Goal: Task Accomplishment & Management: Complete application form

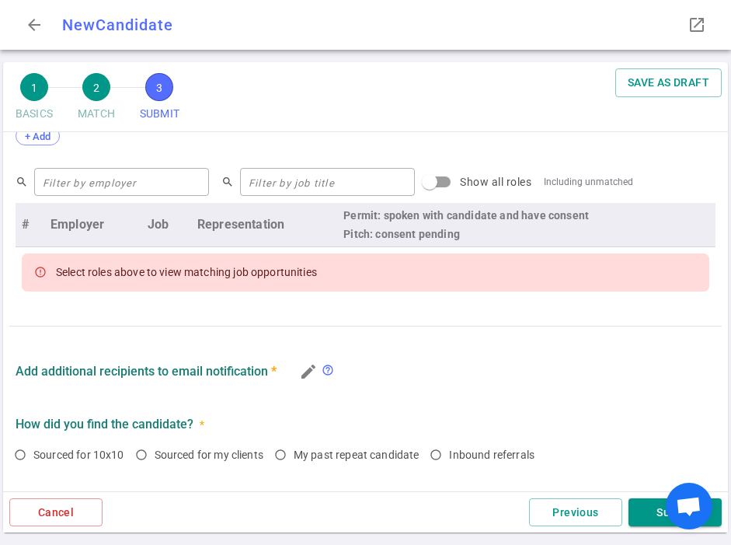
scroll to position [653, 0]
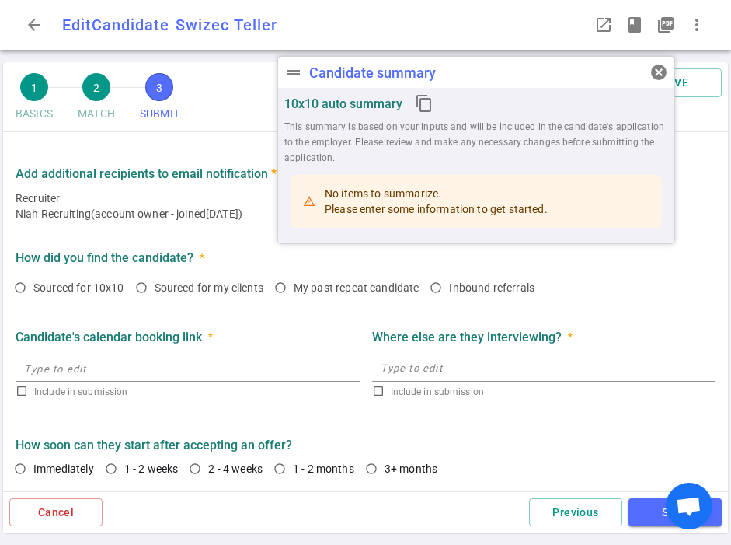
type textarea "He's been in his current role for the past 4 years and he's now looking for som…"
radio input "true"
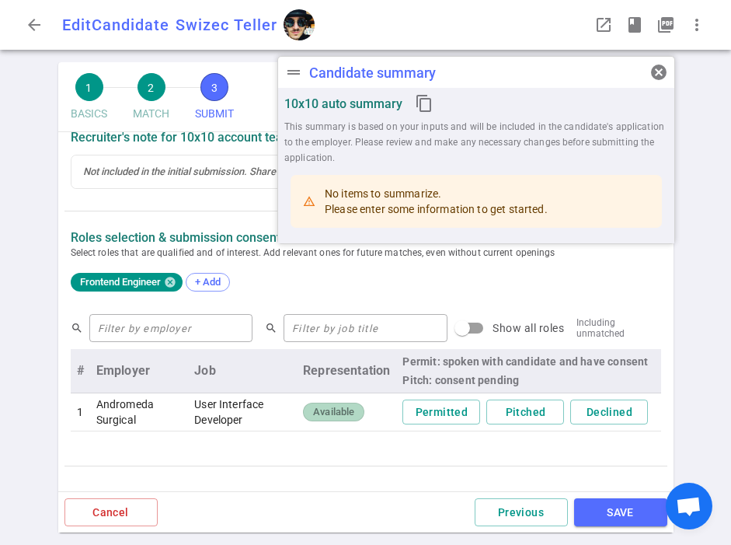
scroll to position [656, 0]
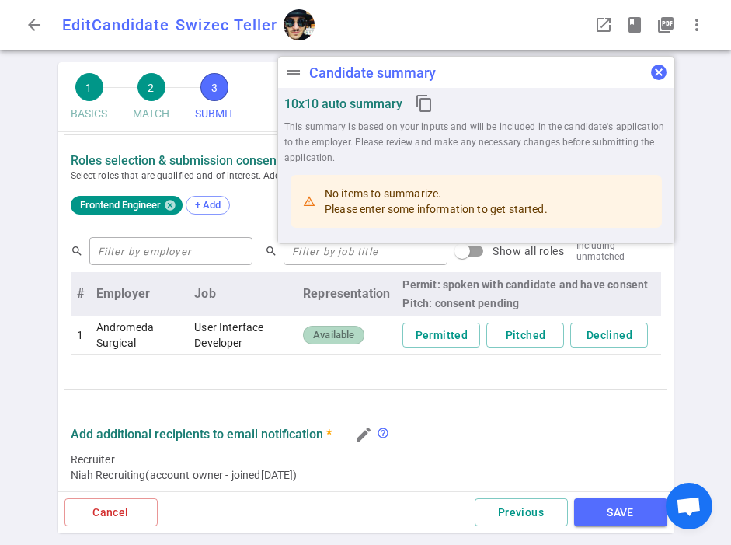
click at [661, 69] on span "cancel" at bounding box center [659, 72] width 19 height 19
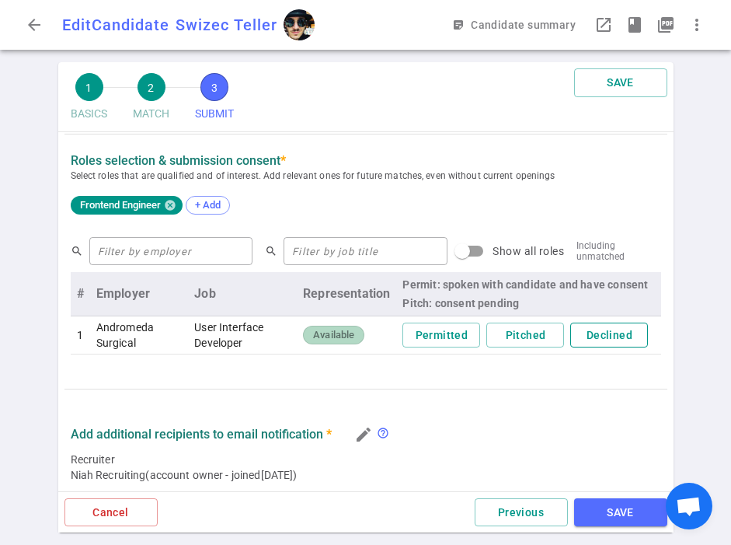
click at [598, 340] on button "Declined" at bounding box center [609, 336] width 78 height 26
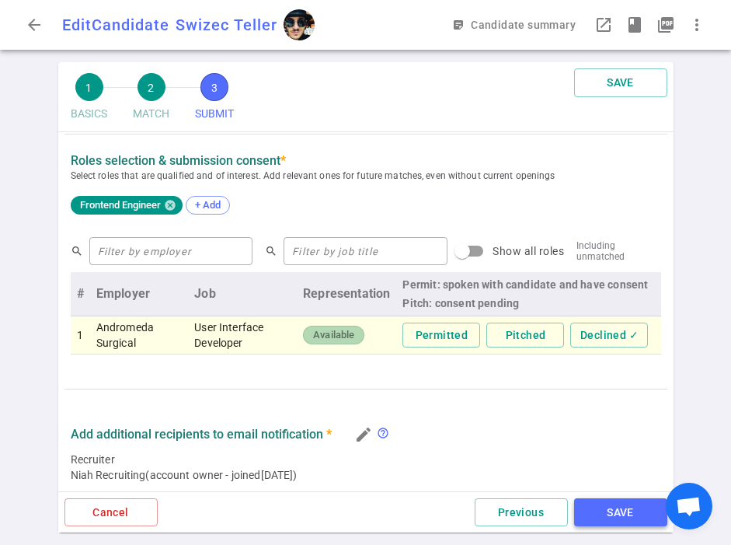
click at [599, 521] on button "SAVE" at bounding box center [620, 512] width 93 height 29
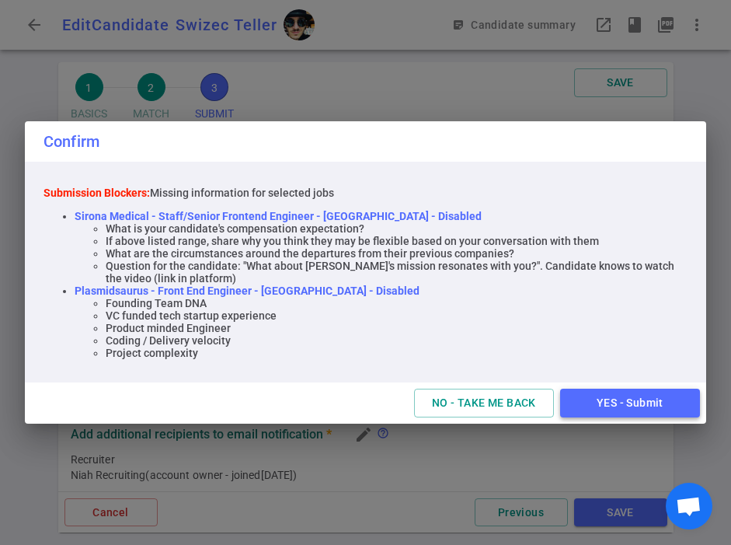
click at [609, 413] on button "YES - Submit" at bounding box center [630, 403] width 140 height 29
